Goal: Check status

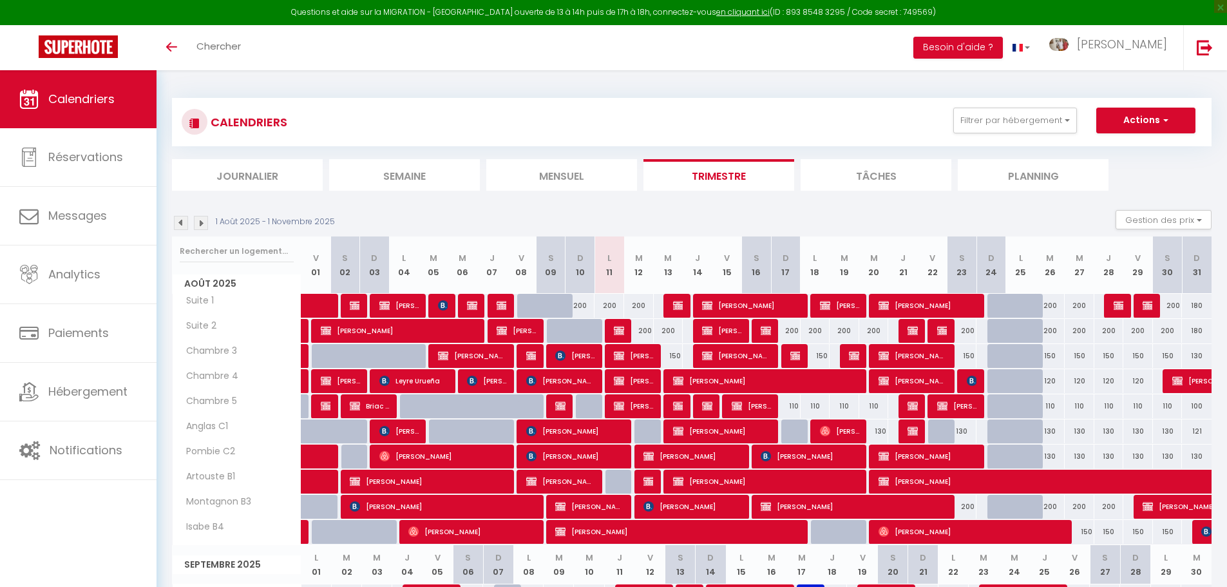
select select
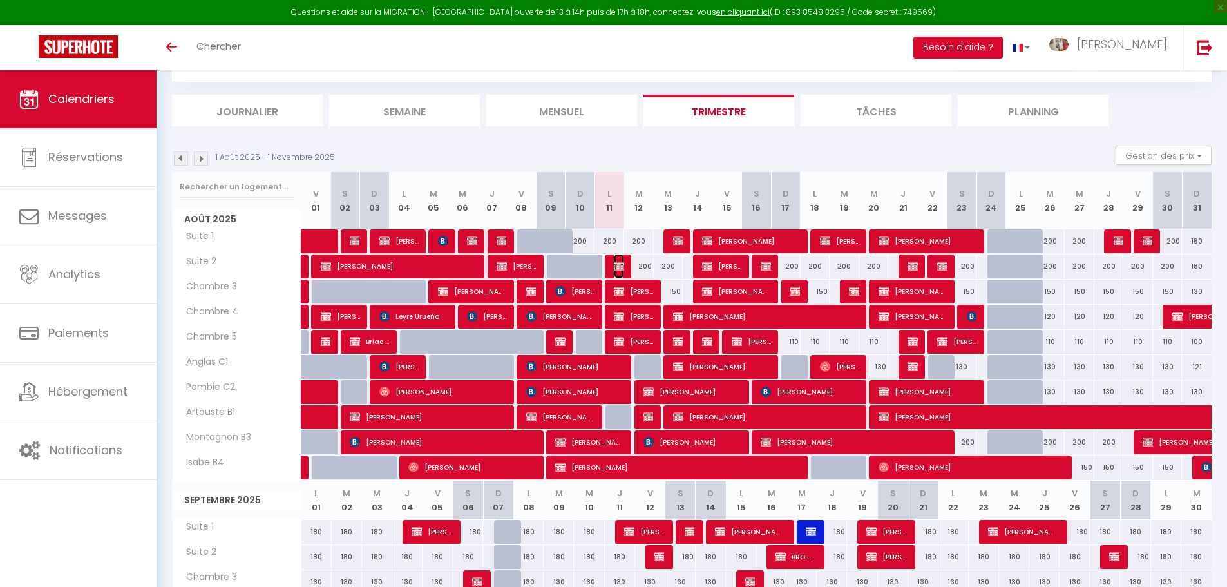
scroll to position [64, 0]
click at [621, 263] on img at bounding box center [619, 266] width 10 height 10
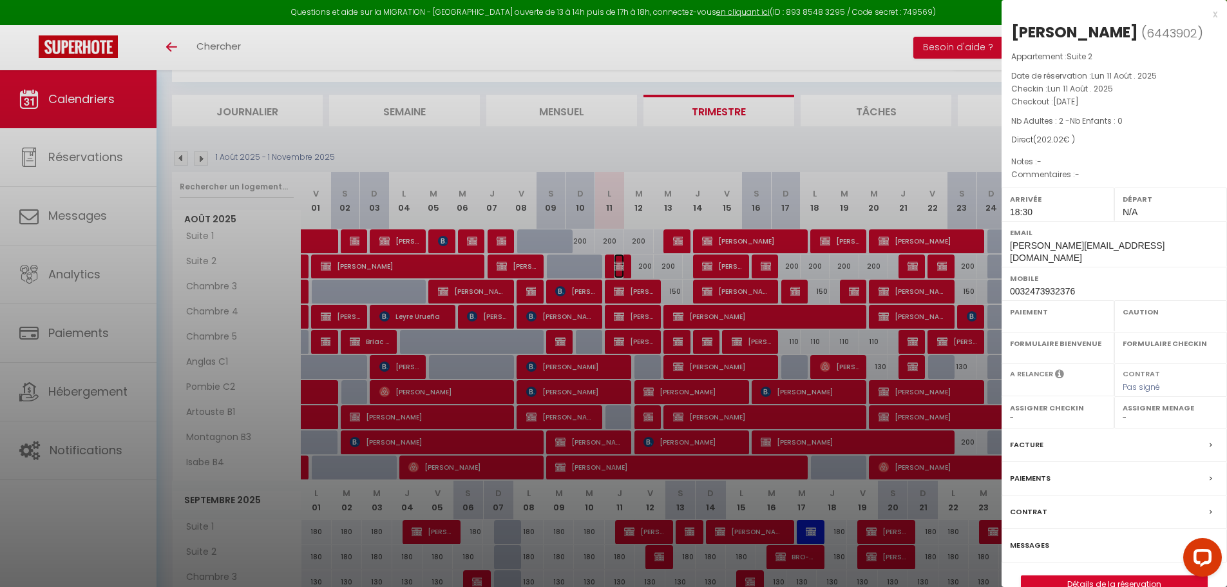
select select "KO"
select select "0"
select select "1"
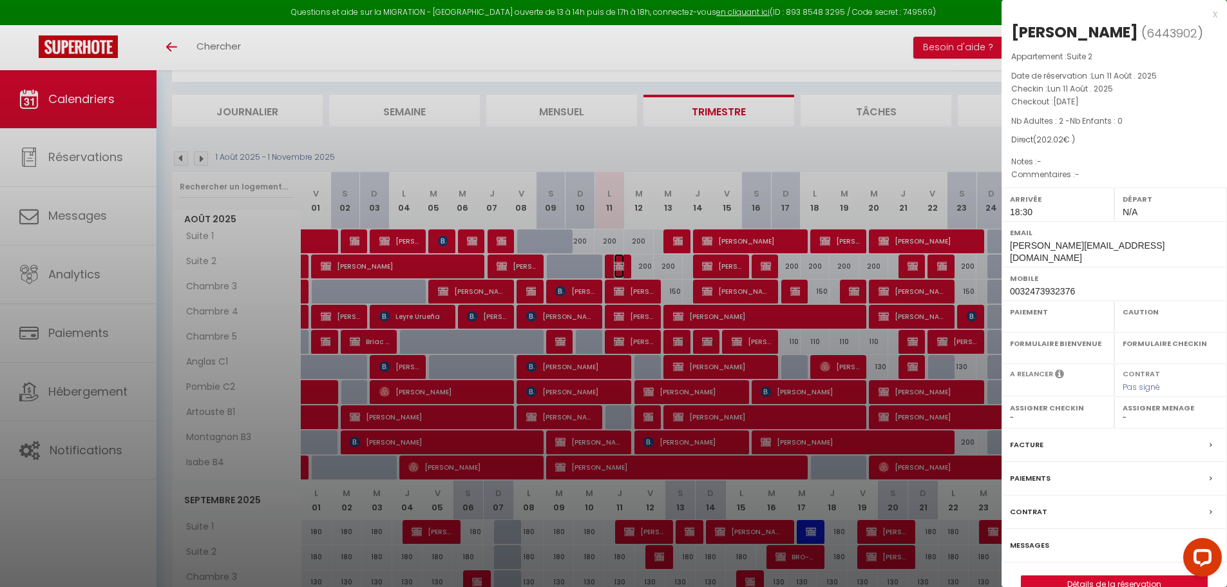
select select
click at [1217, 12] on div "x [PERSON_NAME] ( 6443902 ) Appartement : Suite 2 Date de réservation : [DATE] …" at bounding box center [1113, 306] width 225 height 612
